Goal: Task Accomplishment & Management: Use online tool/utility

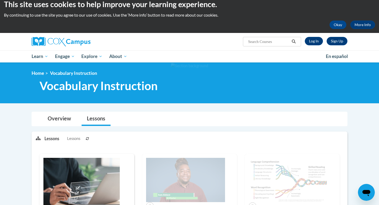
scroll to position [8, 0]
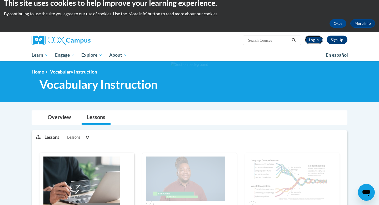
click at [309, 38] on link "Log In" at bounding box center [314, 40] width 18 height 8
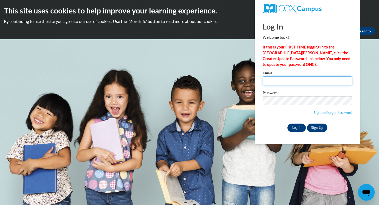
type input "[EMAIL_ADDRESS][DOMAIN_NAME]"
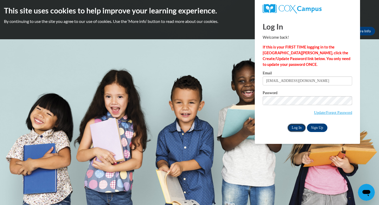
click at [293, 129] on input "Log In" at bounding box center [296, 127] width 18 height 8
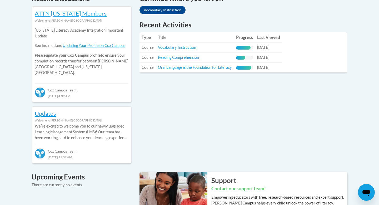
scroll to position [237, 0]
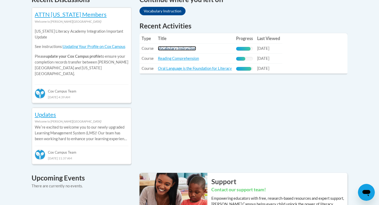
click at [189, 49] on link "Vocabulary Instruction" at bounding box center [177, 48] width 38 height 4
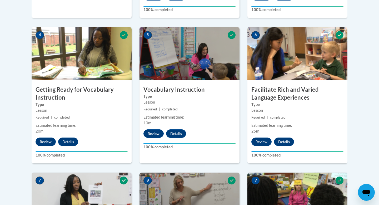
scroll to position [305, 0]
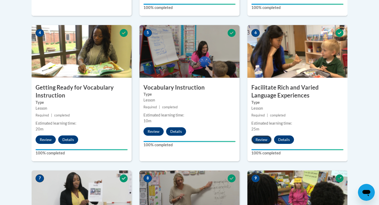
click at [265, 138] on button "Review" at bounding box center [261, 139] width 20 height 8
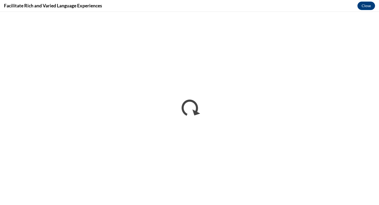
scroll to position [0, 0]
